Goal: Information Seeking & Learning: Check status

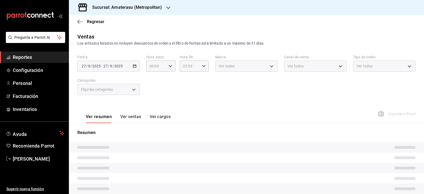
type input "05:00"
type input "e4cd7fcb-d45b-43ae-a99f-ad4ccfcd9032"
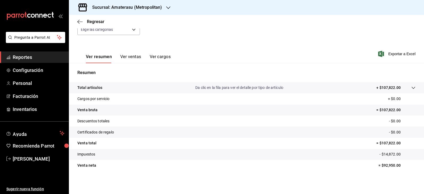
scroll to position [60, 0]
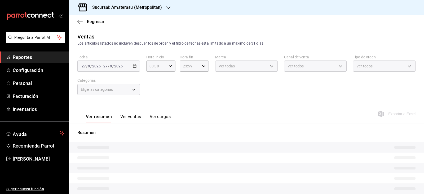
type input "05:00"
type input "f3afaab8-8c3d-4e49-a299-af9bdf6027b2"
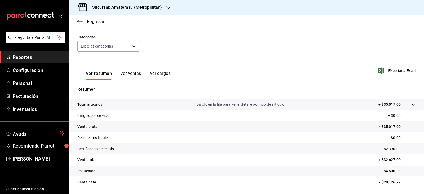
scroll to position [60, 0]
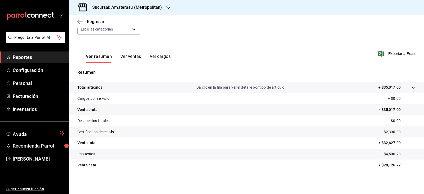
click at [171, 120] on tr "Descuentos totales - $0.00" at bounding box center [246, 120] width 355 height 11
click at [122, 56] on button "Ver ventas" at bounding box center [130, 58] width 21 height 9
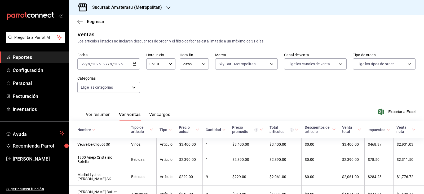
scroll to position [60, 0]
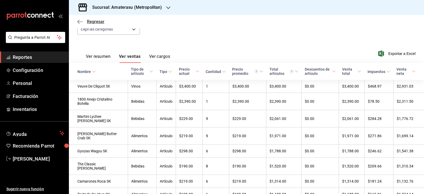
click at [78, 19] on icon "button" at bounding box center [79, 21] width 5 height 5
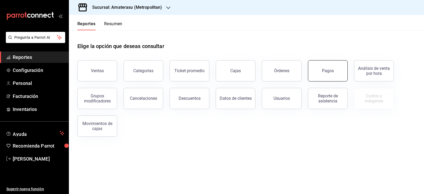
click at [331, 71] on div "Pagos" at bounding box center [328, 70] width 12 height 5
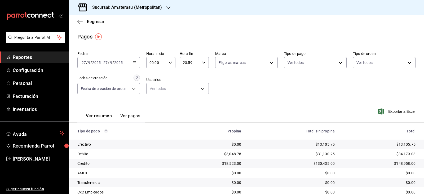
click at [163, 64] on input "00:00" at bounding box center [156, 62] width 20 height 11
click at [155, 101] on span "04" at bounding box center [153, 100] width 6 height 4
type input "04:00"
click at [234, 60] on div at bounding box center [212, 97] width 424 height 194
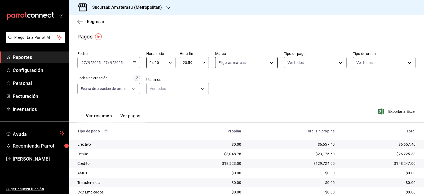
click at [231, 68] on body "Pregunta a Parrot AI Reportes Configuración Personal Facturación Inventarios Ay…" at bounding box center [212, 97] width 424 height 194
click at [229, 84] on span "Ver todas" at bounding box center [236, 83] width 16 height 6
type input "e4cd7fcb-d45b-43ae-a99f-ad4ccfcd9032,f3afaab8-8c3d-4e49-a299-af9bdf6027b2"
checkbox input "true"
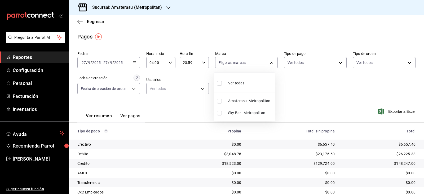
checkbox input "true"
click at [252, 136] on div at bounding box center [212, 97] width 424 height 194
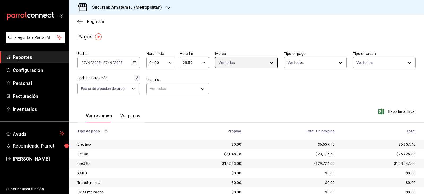
scroll to position [26, 0]
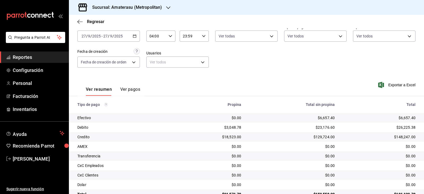
click at [172, 37] on div "04:00 Hora inicio" at bounding box center [160, 35] width 29 height 11
click at [155, 62] on span "05" at bounding box center [153, 62] width 6 height 4
type input "05:00"
click at [245, 59] on div at bounding box center [212, 97] width 424 height 194
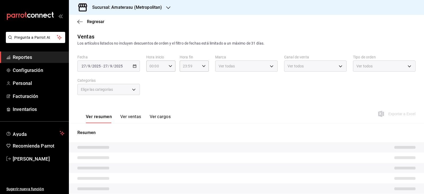
type input "05:00"
type input "e4cd7fcb-d45b-43ae-a99f-ad4ccfcd9032"
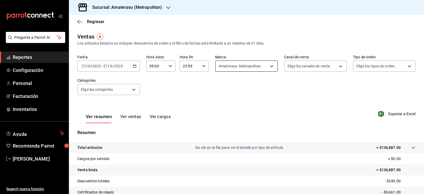
click at [269, 66] on body "Pregunta a Parrot AI Reportes Configuración Personal Facturación Inventarios Ay…" at bounding box center [212, 97] width 424 height 194
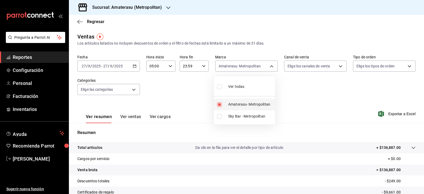
click at [222, 106] on label at bounding box center [220, 104] width 7 height 5
click at [222, 106] on input "checkbox" at bounding box center [219, 104] width 5 height 5
checkbox input "true"
type input "e4cd7fcb-d45b-43ae-a99f-ad4ccfcd9032"
click at [219, 106] on input "checkbox" at bounding box center [219, 104] width 5 height 5
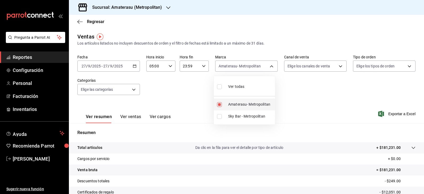
checkbox input "false"
click at [220, 118] on input "checkbox" at bounding box center [219, 116] width 5 height 5
checkbox input "true"
type input "f3afaab8-8c3d-4e49-a299-af9bdf6027b2"
click at [199, 140] on div at bounding box center [212, 97] width 424 height 194
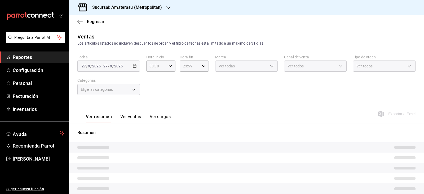
type input "05:00"
type input "f3afaab8-8c3d-4e49-a299-af9bdf6027b2"
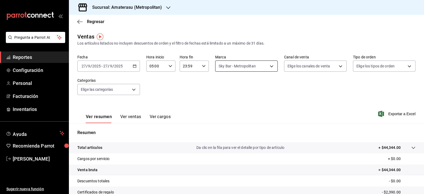
click at [243, 64] on body "Pregunta a Parrot AI Reportes Configuración Personal Facturación Inventarios Ay…" at bounding box center [212, 97] width 424 height 194
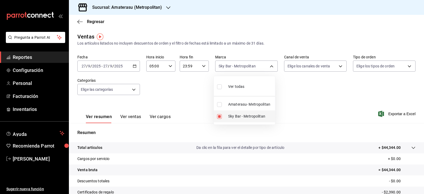
click at [219, 118] on input "checkbox" at bounding box center [219, 116] width 5 height 5
checkbox input "false"
click at [221, 106] on input "checkbox" at bounding box center [219, 104] width 5 height 5
checkbox input "true"
type input "e4cd7fcb-d45b-43ae-a99f-ad4ccfcd9032"
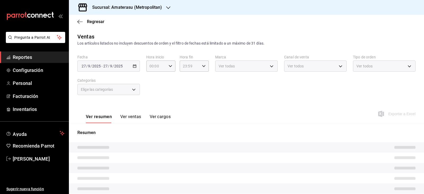
type input "05:00"
type input "e4cd7fcb-d45b-43ae-a99f-ad4ccfcd9032"
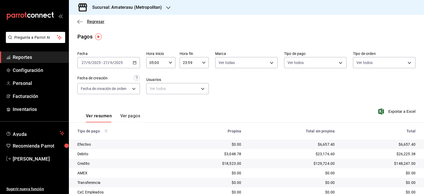
click at [78, 22] on icon "button" at bounding box center [78, 22] width 2 height 4
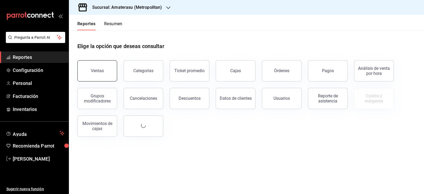
click at [106, 70] on button "Ventas" at bounding box center [97, 70] width 40 height 21
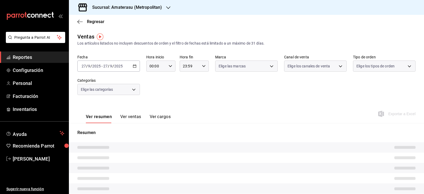
type input "05:00"
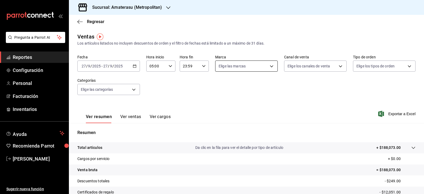
click at [227, 70] on body "Pregunta a Parrot AI Reportes Configuración Personal Facturación Inventarios Ay…" at bounding box center [212, 97] width 424 height 194
click at [233, 116] on span "Sky Bar - Metropolitan" at bounding box center [250, 116] width 45 height 6
type input "f3afaab8-8c3d-4e49-a299-af9bdf6027b2"
checkbox input "true"
click at [284, 119] on div at bounding box center [212, 97] width 424 height 194
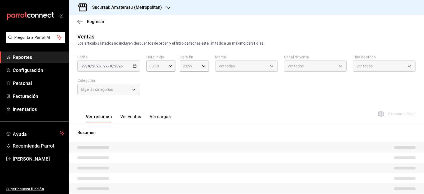
type input "05:00"
type input "f3afaab8-8c3d-4e49-a299-af9bdf6027b2"
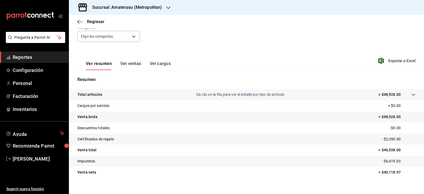
scroll to position [60, 0]
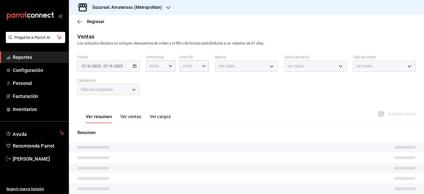
type input "05:00"
type input "e4cd7fcb-d45b-43ae-a99f-ad4ccfcd9032"
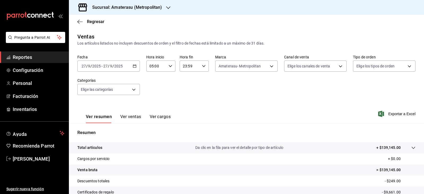
click at [229, 117] on div "Ver resumen Ver ventas Ver cargos Exportar a Excel" at bounding box center [246, 112] width 355 height 22
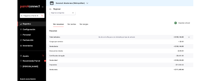
scroll to position [60, 0]
